Goal: Transaction & Acquisition: Download file/media

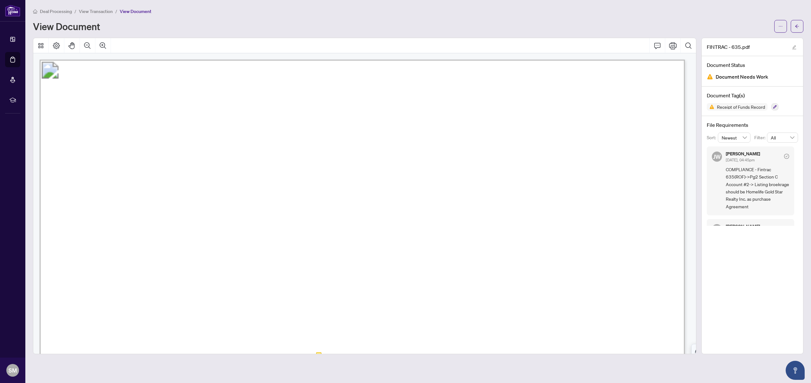
scroll to position [937, 0]
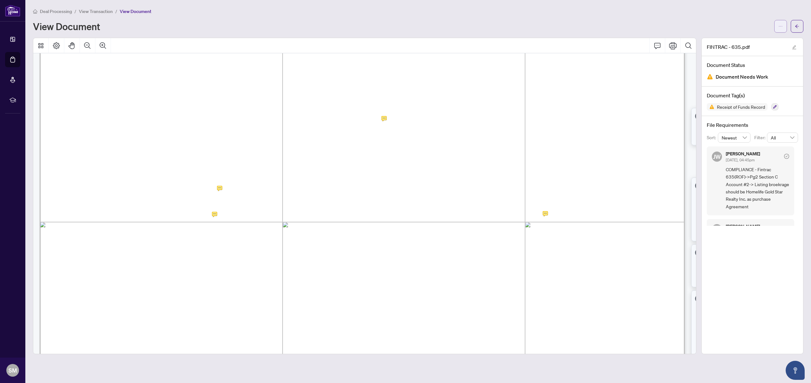
click at [787, 26] on button "button" at bounding box center [780, 26] width 13 height 13
click at [755, 43] on li "Download" at bounding box center [758, 40] width 56 height 10
drag, startPoint x: 409, startPoint y: 202, endPoint x: 411, endPoint y: 208, distance: 6.8
click at [157, 203] on span "4" at bounding box center [154, 205] width 6 height 8
drag, startPoint x: 392, startPoint y: 195, endPoint x: 485, endPoint y: 197, distance: 92.5
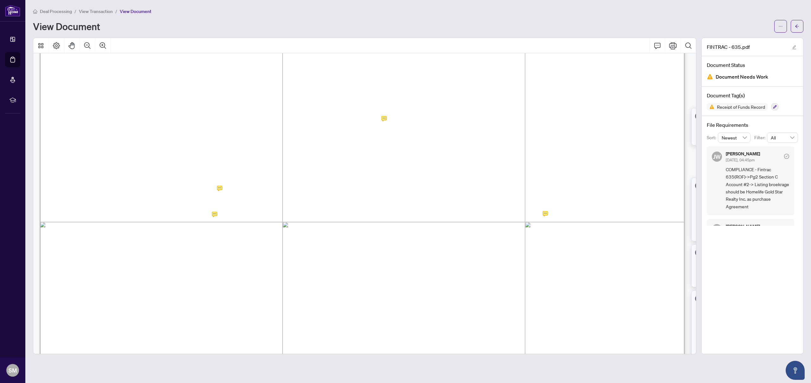
drag, startPoint x: 495, startPoint y: 196, endPoint x: 396, endPoint y: 192, distance: 99.5
click at [396, 192] on span "Name of account holder: . . . . . . . . . . . . . . . . . . . . . . . . . . . .…" at bounding box center [514, 192] width 243 height 10
click at [393, 193] on span "Name of account holder: . . . . . . . . . . . . . . . . . . . . . . . . . . . .…" at bounding box center [514, 192] width 243 height 10
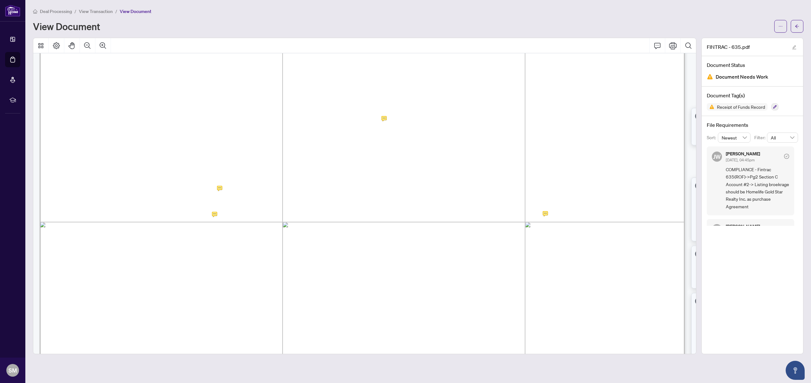
click at [157, 203] on span "4" at bounding box center [154, 205] width 6 height 8
click at [781, 28] on icon "ellipsis" at bounding box center [780, 26] width 4 height 4
click at [605, 144] on span "* Some examples of when an account is affected are when funds are received by c…" at bounding box center [360, 149] width 556 height 10
